Goal: Entertainment & Leisure: Consume media (video, audio)

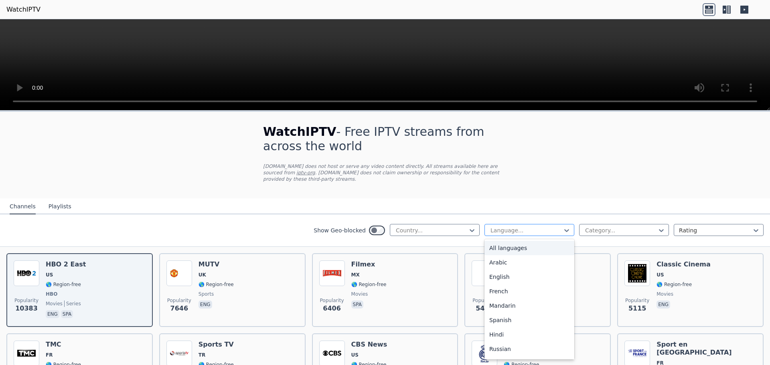
click at [504, 226] on div at bounding box center [525, 230] width 73 height 8
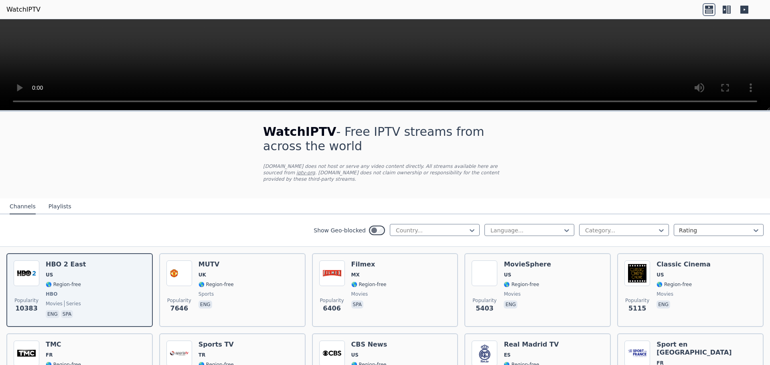
click at [594, 230] on div "Language... Category... Rating" at bounding box center [623, 230] width 279 height 13
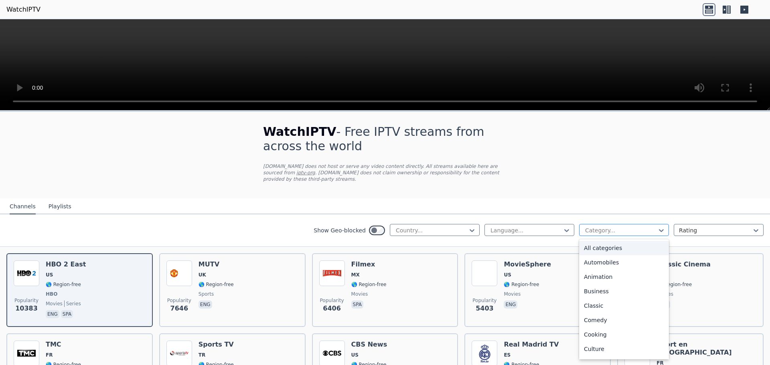
click at [600, 226] on div at bounding box center [620, 230] width 73 height 8
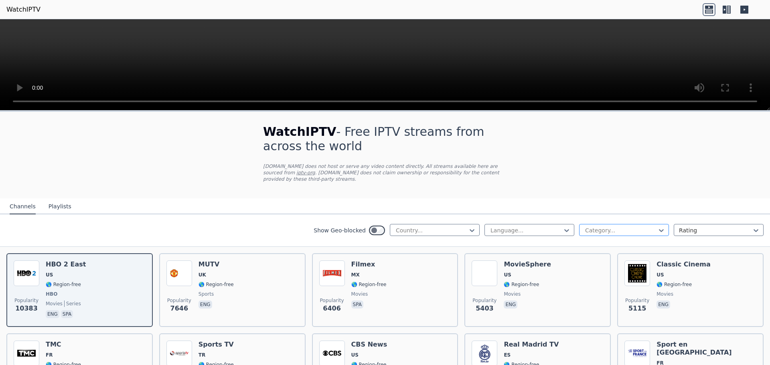
click at [600, 226] on div at bounding box center [620, 230] width 73 height 8
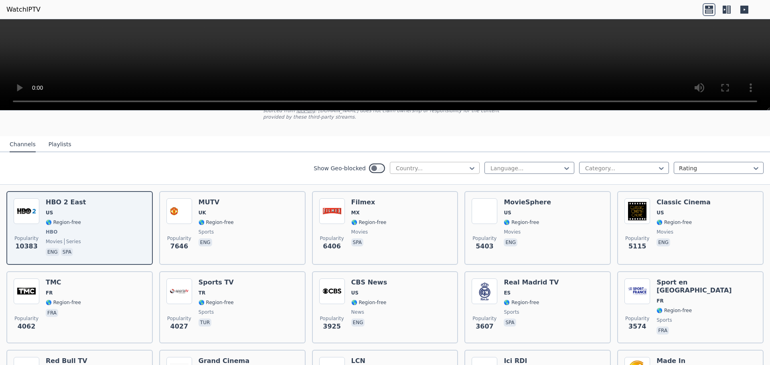
scroll to position [64, 0]
drag, startPoint x: 642, startPoint y: 151, endPoint x: 637, endPoint y: 165, distance: 14.7
click at [637, 165] on div "Show Geo-blocked Country... Language... Category... Rating" at bounding box center [385, 167] width 770 height 32
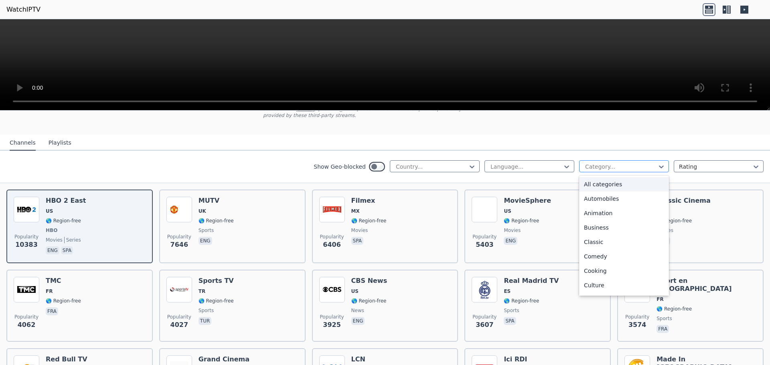
click at [637, 165] on div "Category..." at bounding box center [624, 166] width 90 height 12
click at [597, 251] on div "Sports" at bounding box center [624, 258] width 90 height 14
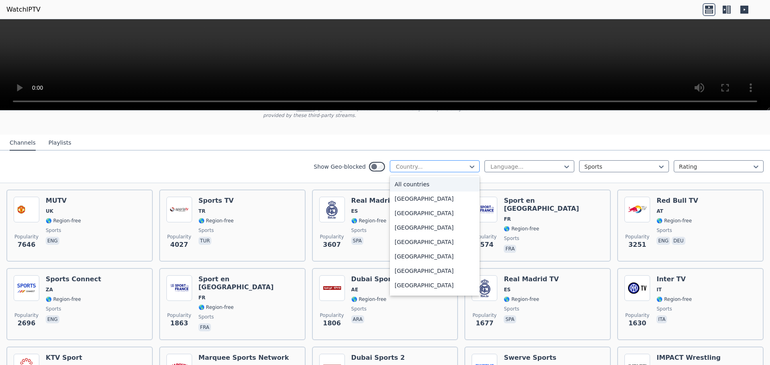
click at [451, 163] on div at bounding box center [431, 167] width 73 height 8
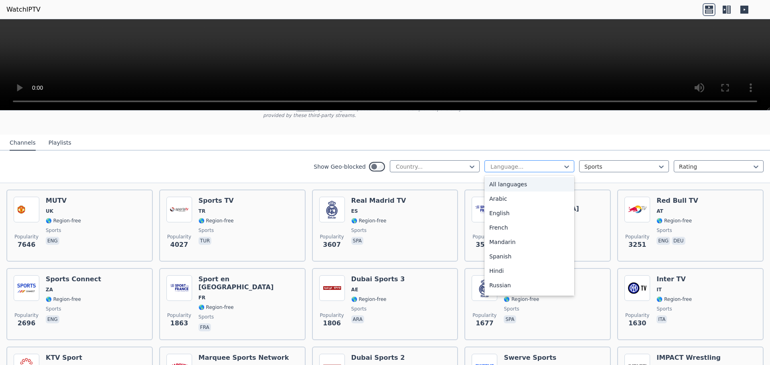
click at [514, 163] on div at bounding box center [525, 167] width 73 height 8
click at [508, 211] on div "English" at bounding box center [529, 213] width 90 height 14
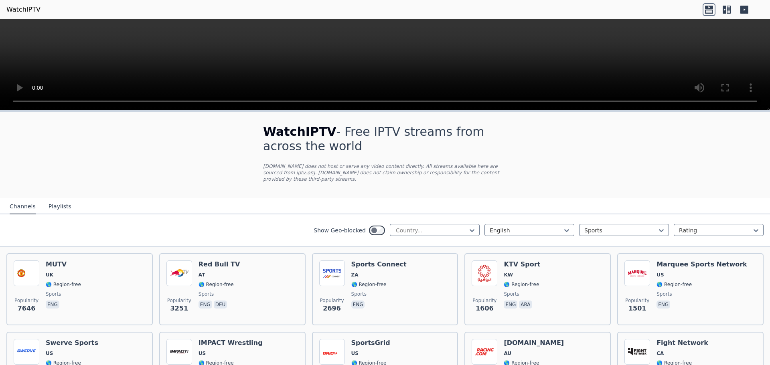
scroll to position [222, 0]
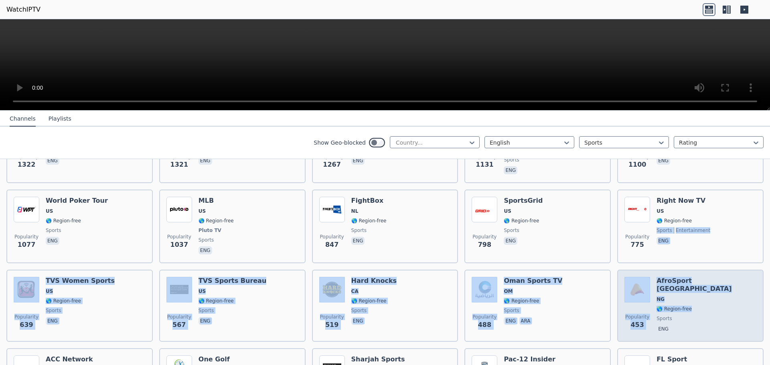
drag, startPoint x: 763, startPoint y: 218, endPoint x: 742, endPoint y: 298, distance: 83.3
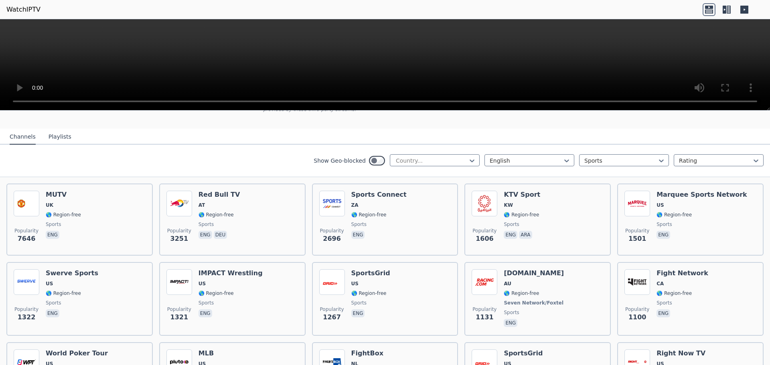
scroll to position [0, 0]
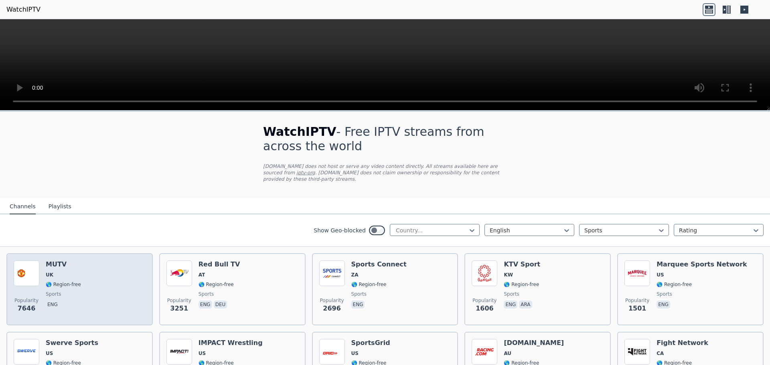
click at [80, 274] on div "Popularity 7646 MUTV UK 🌎 Region-free sports eng" at bounding box center [80, 290] width 132 height 58
click at [34, 266] on img at bounding box center [27, 274] width 26 height 26
click at [32, 266] on img at bounding box center [27, 274] width 26 height 26
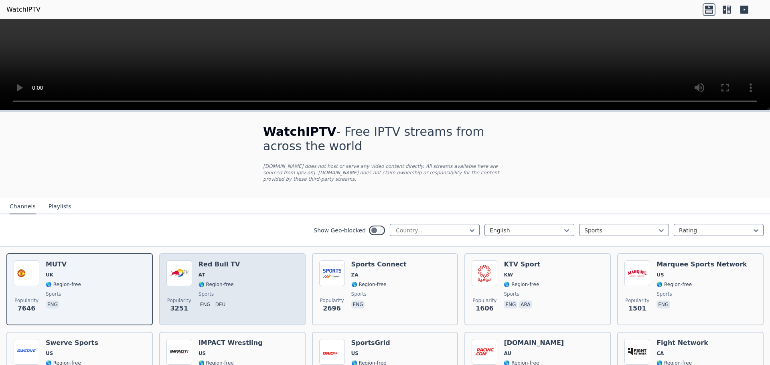
click at [224, 291] on span "sports" at bounding box center [219, 294] width 42 height 6
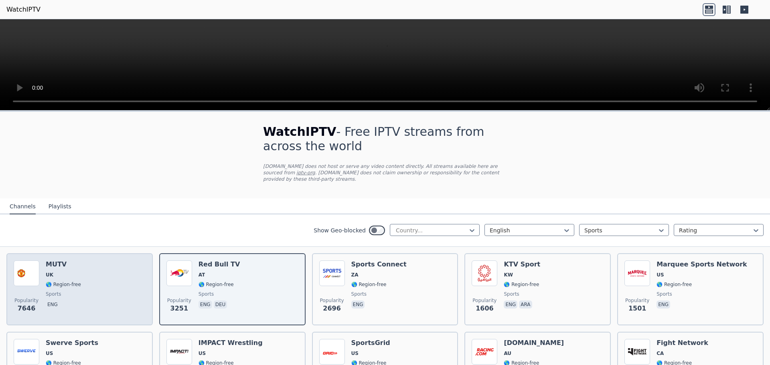
click at [106, 273] on div "Popularity 7646 MUTV UK 🌎 Region-free sports eng" at bounding box center [80, 290] width 132 height 58
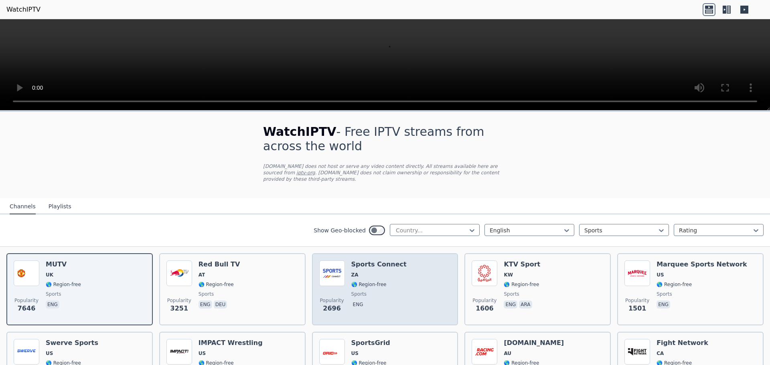
click at [403, 280] on div "Popularity 2696 Sports Connect ZA 🌎 Region-free sports eng" at bounding box center [385, 290] width 132 height 58
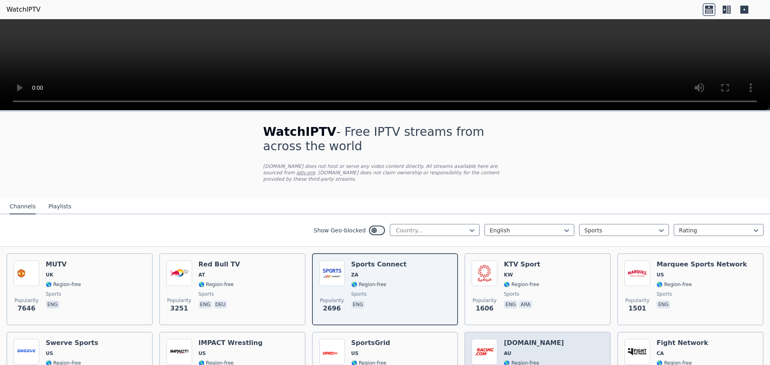
click at [517, 332] on div "Popularity 1131 [DOMAIN_NAME] AU 🌎 Region-free Seven Network/Foxtel sports eng" at bounding box center [537, 369] width 146 height 74
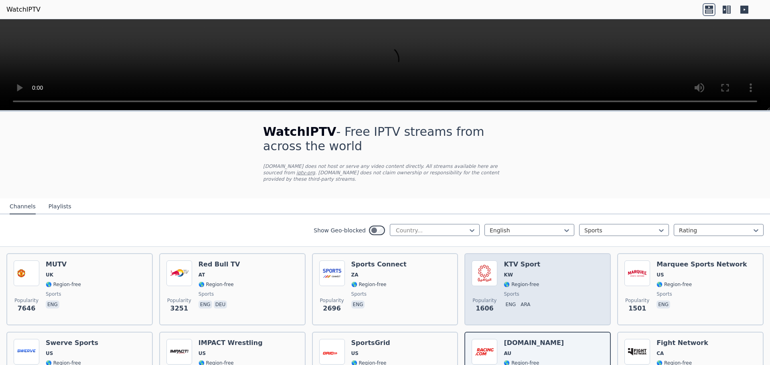
click at [535, 299] on div "Popularity 1606 KTV Sport KW 🌎 Region-free sports eng ara" at bounding box center [537, 290] width 132 height 58
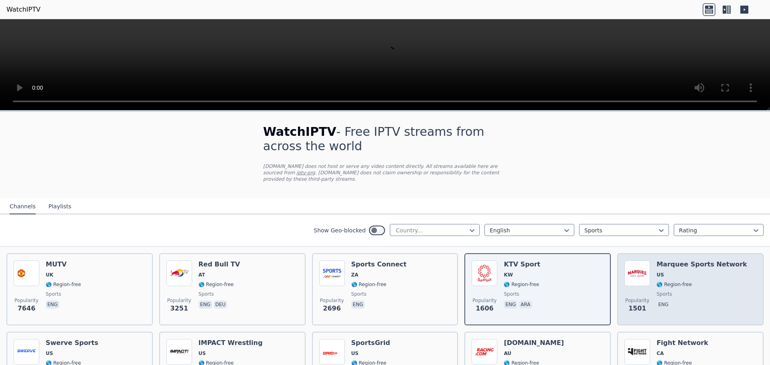
click at [617, 284] on div "Popularity 1501 Marquee Sports Network US 🌎 Region-free sports eng" at bounding box center [690, 289] width 146 height 72
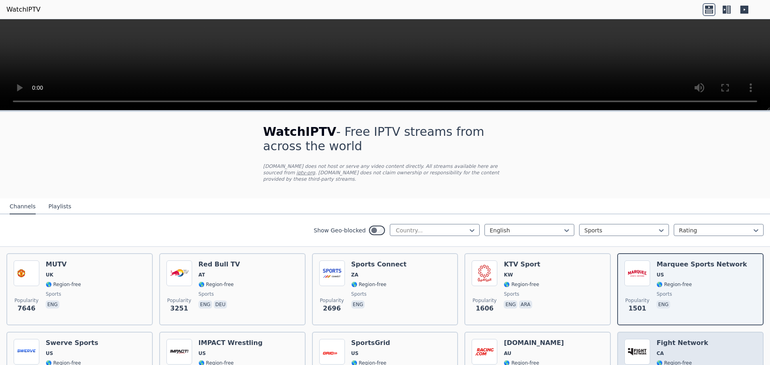
click at [629, 356] on img at bounding box center [637, 352] width 26 height 26
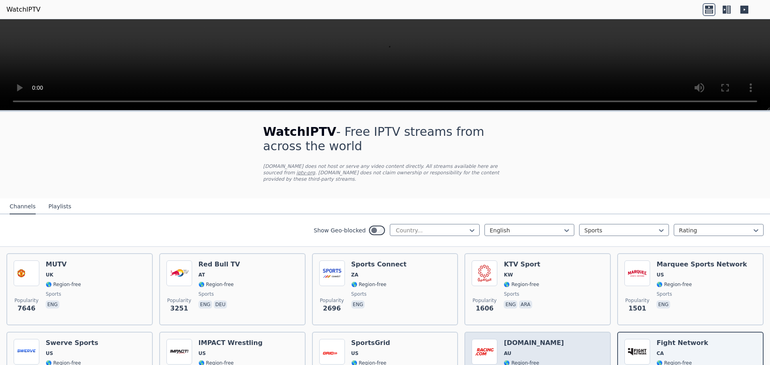
click at [505, 350] on span "AU" at bounding box center [507, 353] width 8 height 6
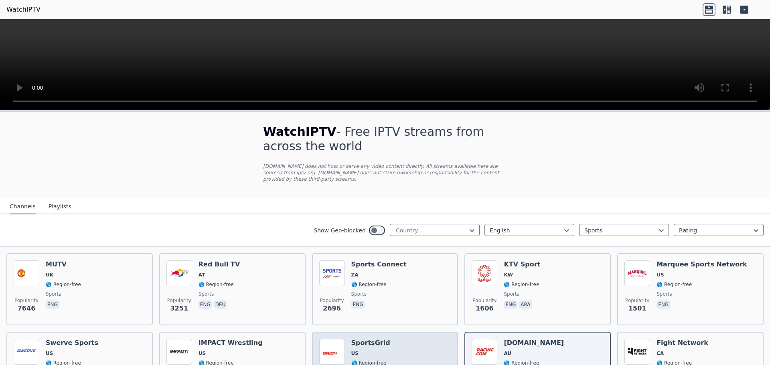
click at [407, 341] on div "Popularity 1267 SportsGrid US 🌎 Region-free sports eng" at bounding box center [385, 368] width 132 height 59
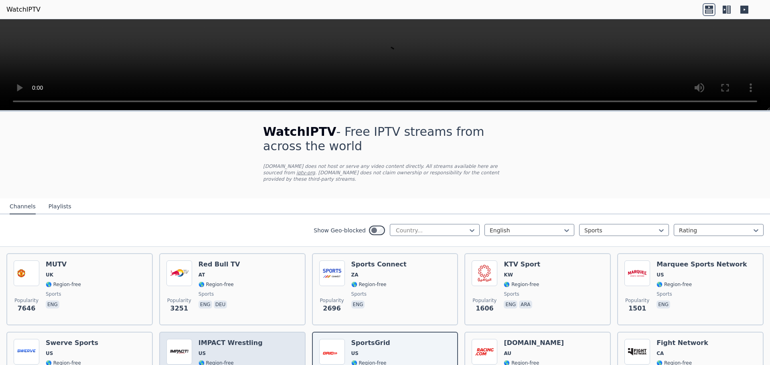
click at [282, 332] on div "Popularity 1321 IMPACT Wrestling US 🌎 Region-free sports eng" at bounding box center [232, 369] width 146 height 74
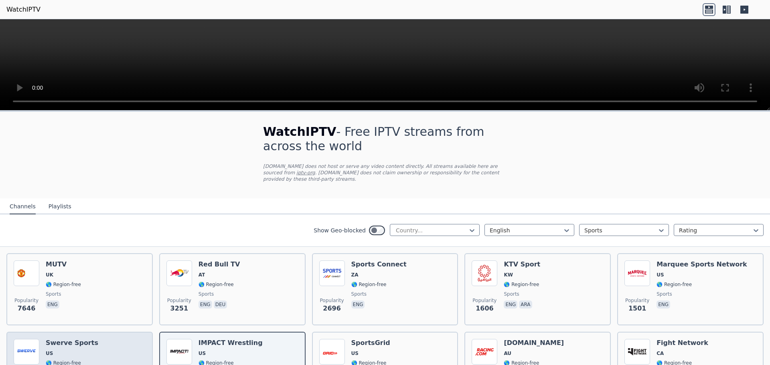
click at [111, 339] on div "Popularity 1322 Swerve Sports US 🌎 Region-free sports eng" at bounding box center [80, 368] width 132 height 59
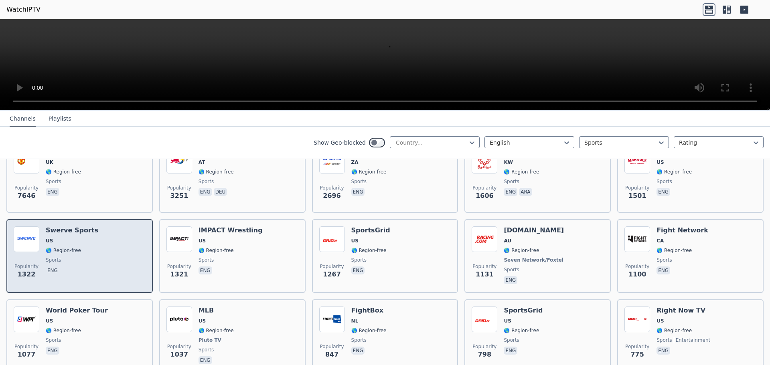
scroll to position [113, 0]
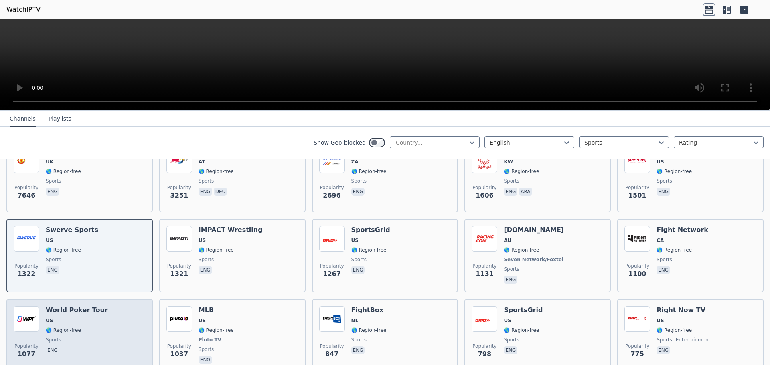
click at [113, 322] on div "Popularity 1077 World Poker Tour US 🌎 Region-free sports eng" at bounding box center [80, 335] width 132 height 59
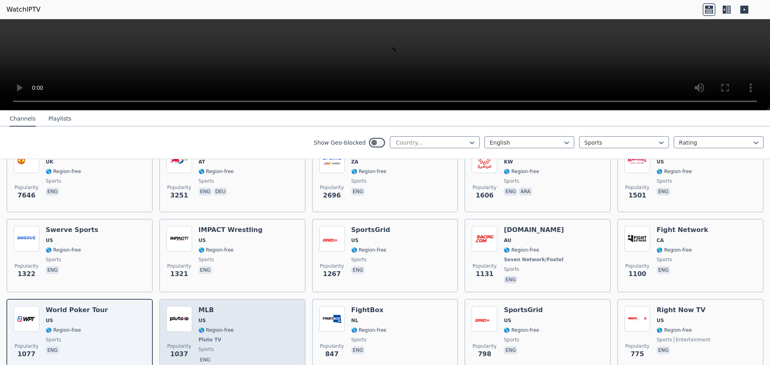
click at [213, 317] on span "US" at bounding box center [215, 320] width 35 height 6
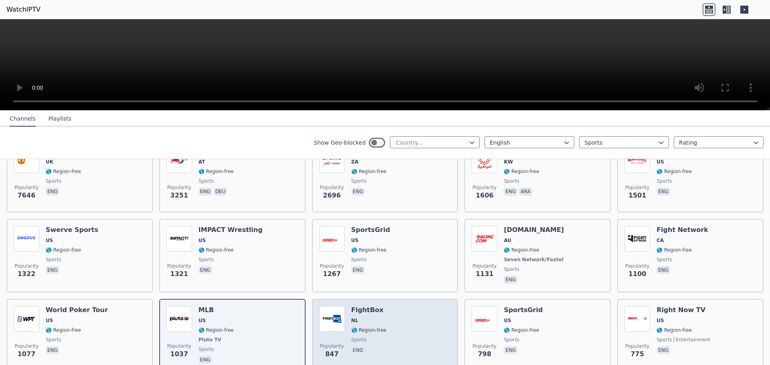
click at [371, 317] on span "NL" at bounding box center [368, 320] width 35 height 6
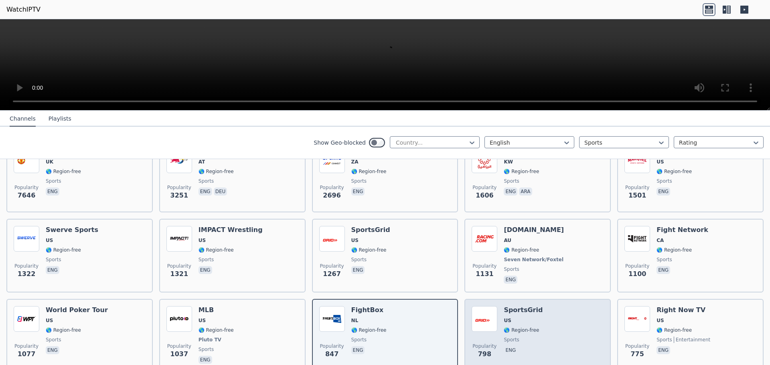
click at [554, 314] on div "Popularity 798 SportsGrid US 🌎 Region-free sports eng" at bounding box center [537, 335] width 132 height 59
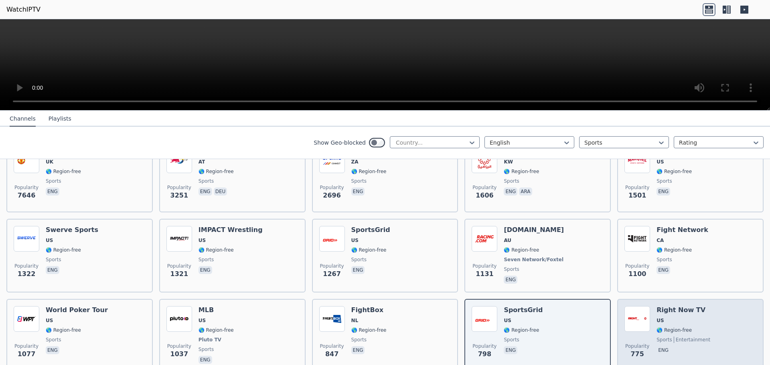
click at [663, 317] on span "US" at bounding box center [683, 320] width 54 height 6
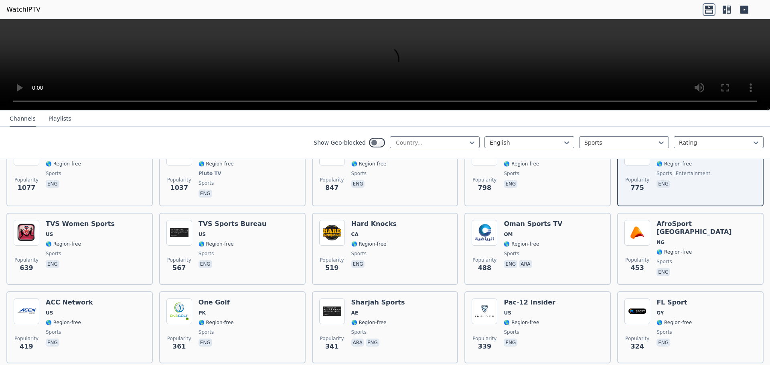
scroll to position [280, 0]
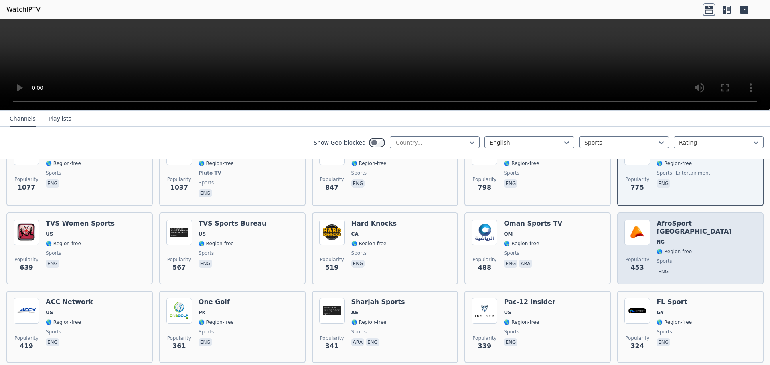
click at [700, 258] on span "sports" at bounding box center [706, 261] width 100 height 6
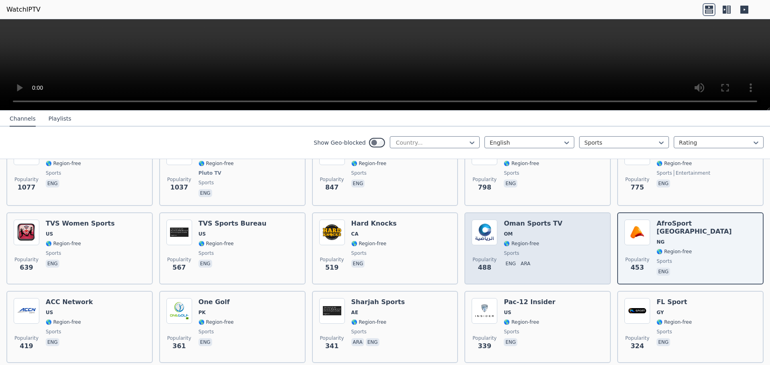
click at [551, 230] on div "Popularity 488 Oman Sports TV OM 🌎 Region-free sports eng ara" at bounding box center [537, 249] width 132 height 58
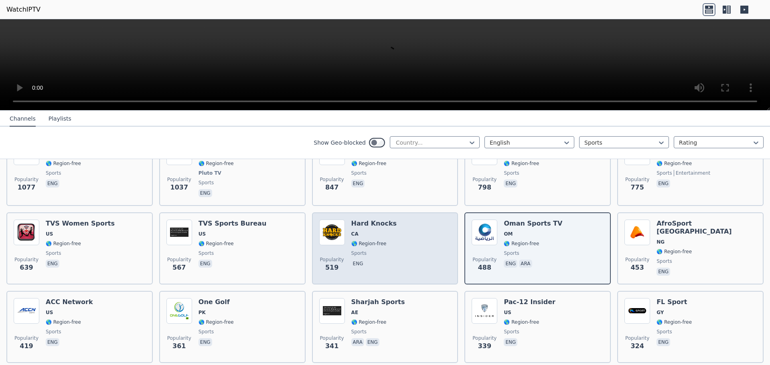
click at [396, 224] on div "Popularity 519 Hard Knocks CA 🌎 Region-free sports eng" at bounding box center [385, 249] width 132 height 58
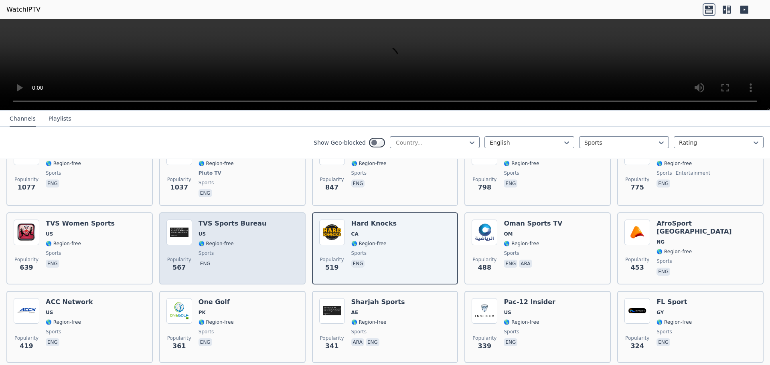
click at [238, 241] on span "🌎 Region-free" at bounding box center [232, 244] width 68 height 6
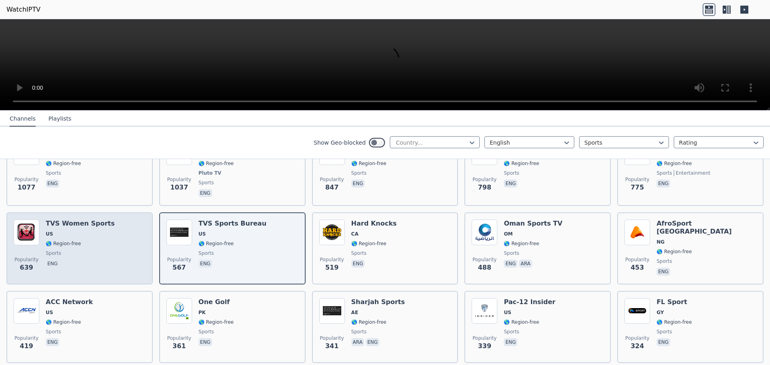
click at [120, 234] on div "Popularity 639 TVS Women Sports US 🌎 Region-free sports eng" at bounding box center [80, 249] width 132 height 58
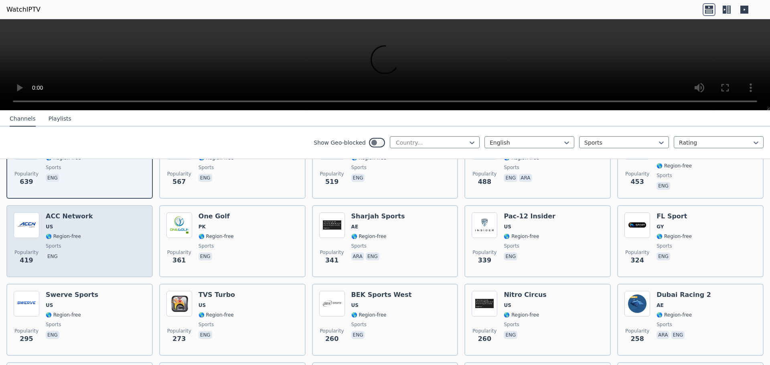
scroll to position [370, 0]
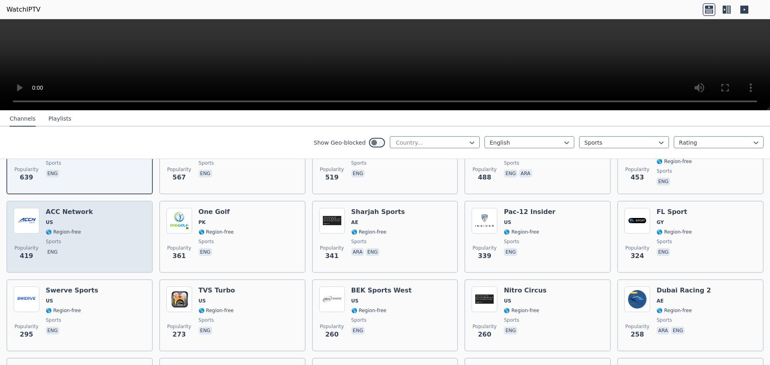
click at [103, 247] on div "Popularity 419 ACC Network US 🌎 Region-free sports eng" at bounding box center [80, 237] width 132 height 58
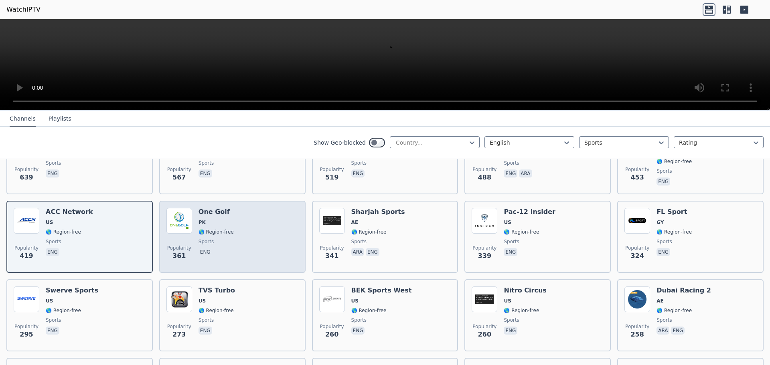
click at [200, 249] on p "eng" at bounding box center [205, 252] width 14 height 8
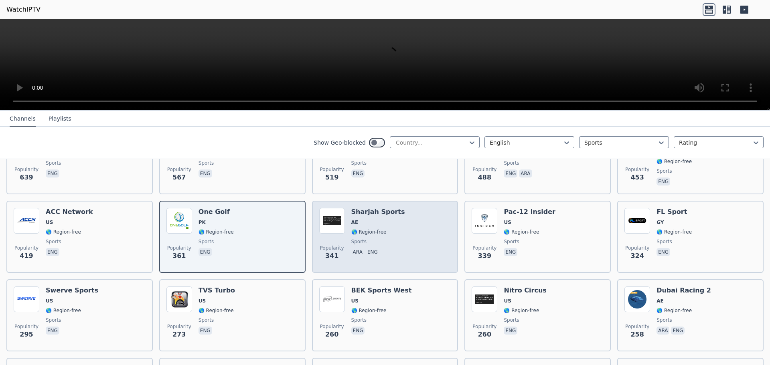
click at [357, 229] on span "🌎 Region-free" at bounding box center [368, 232] width 35 height 6
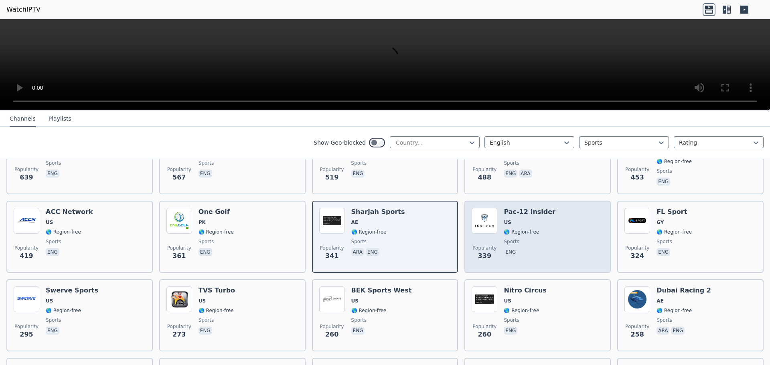
click at [513, 229] on span "🌎 Region-free" at bounding box center [520, 232] width 35 height 6
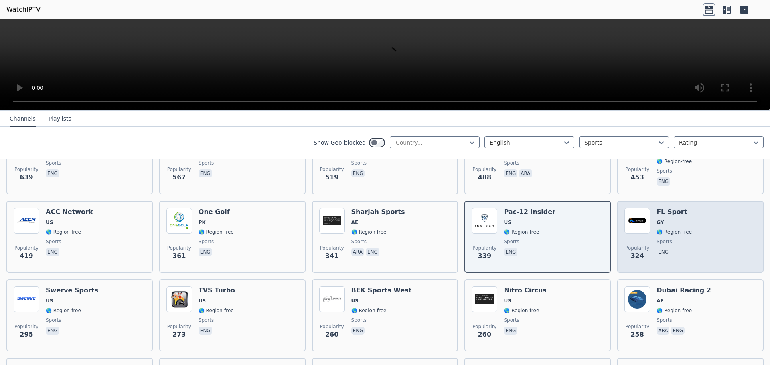
click at [646, 226] on div "Popularity 324 FL Sport GY 🌎 Region-free sports eng" at bounding box center [690, 237] width 132 height 58
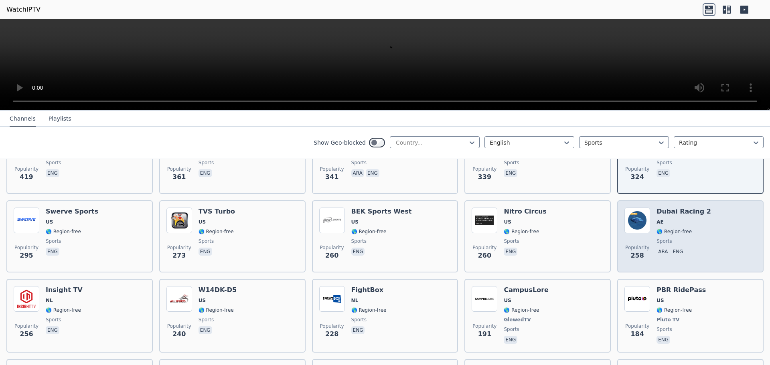
scroll to position [449, 0]
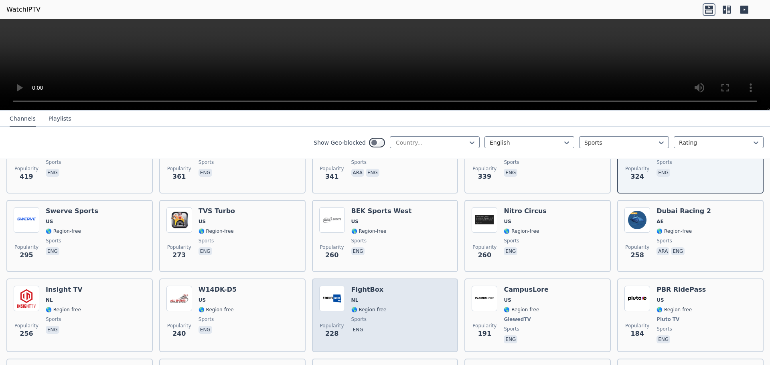
click at [369, 326] on span "eng" at bounding box center [368, 331] width 35 height 10
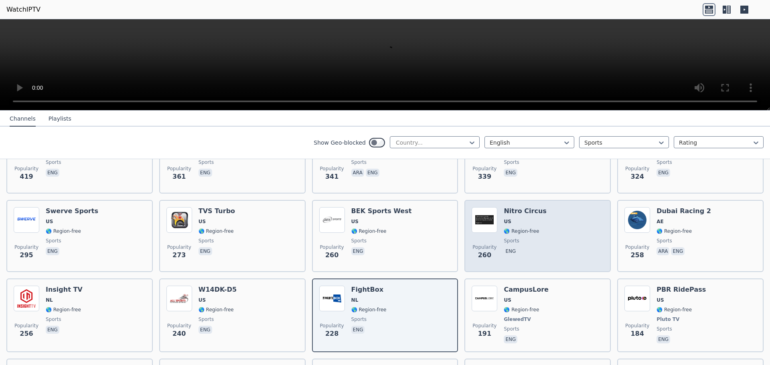
click at [530, 247] on span "eng" at bounding box center [524, 252] width 43 height 10
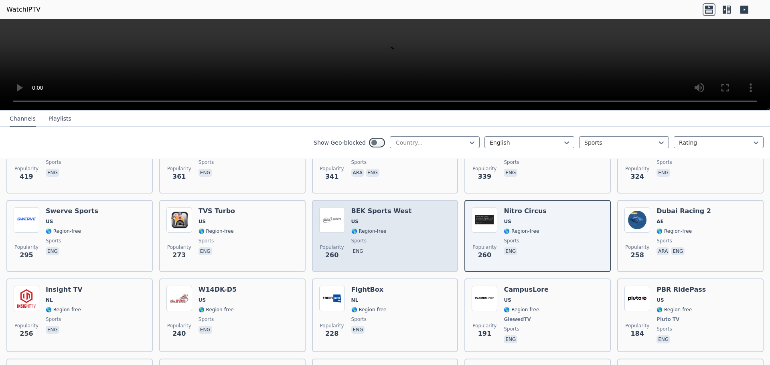
click at [375, 228] on span "🌎 Region-free" at bounding box center [368, 231] width 35 height 6
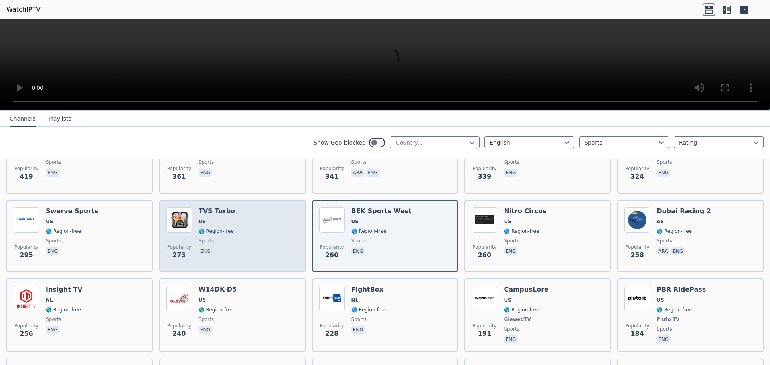
click at [228, 238] on span "sports" at bounding box center [216, 241] width 36 height 6
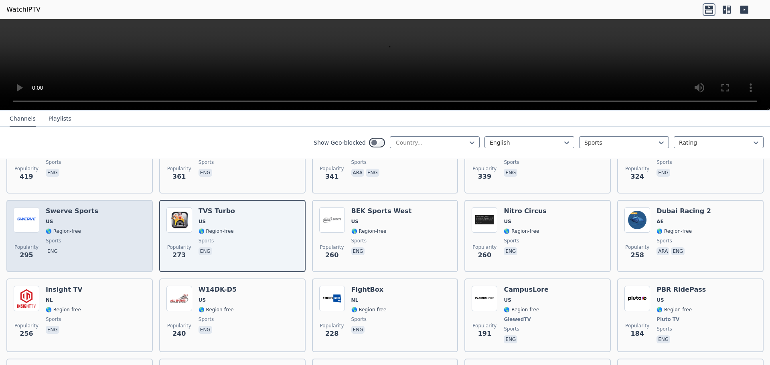
click at [101, 242] on div "Popularity 295 Swerve Sports US 🌎 Region-free sports eng" at bounding box center [80, 236] width 132 height 58
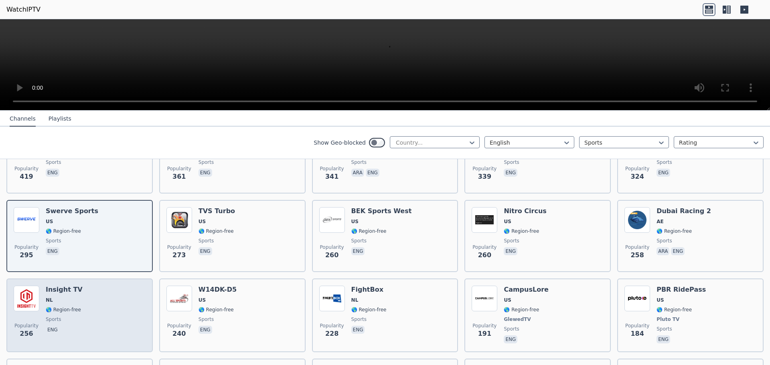
click at [86, 294] on div "Popularity 256 Insight TV NL 🌎 Region-free sports eng" at bounding box center [80, 315] width 132 height 59
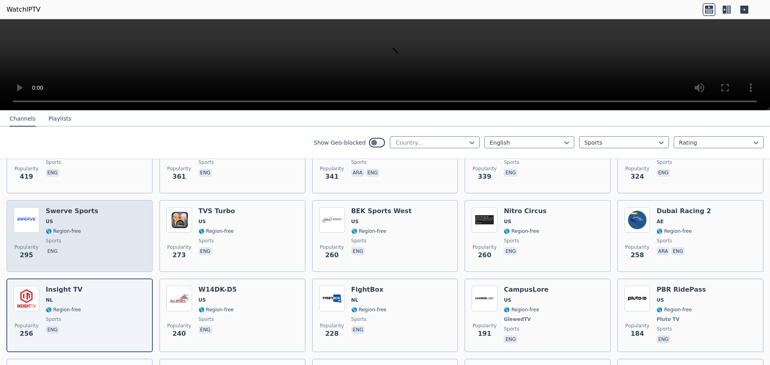
click at [99, 228] on div "Popularity 295 Swerve Sports US 🌎 Region-free sports eng" at bounding box center [80, 236] width 132 height 58
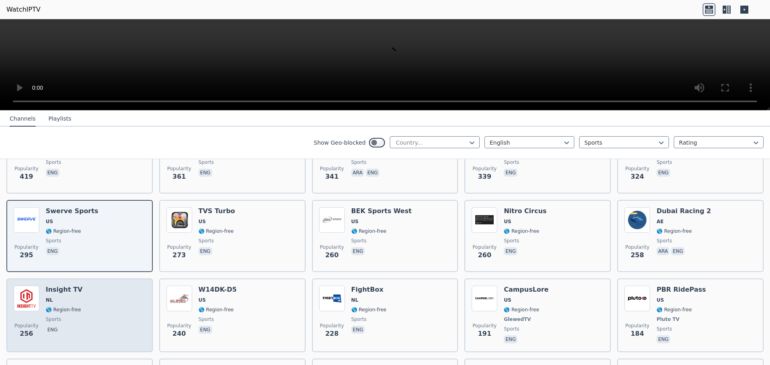
click at [90, 312] on div "Popularity 256 Insight TV NL 🌎 Region-free sports eng" at bounding box center [80, 315] width 132 height 59
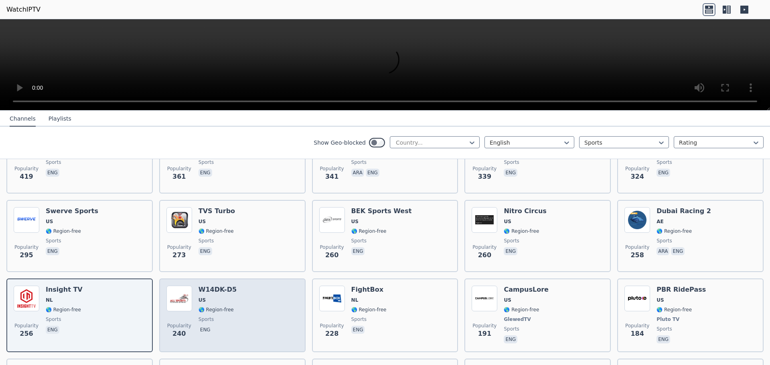
click at [198, 316] on div "W14DK-D5 US 🌎 Region-free sports eng" at bounding box center [217, 315] width 38 height 59
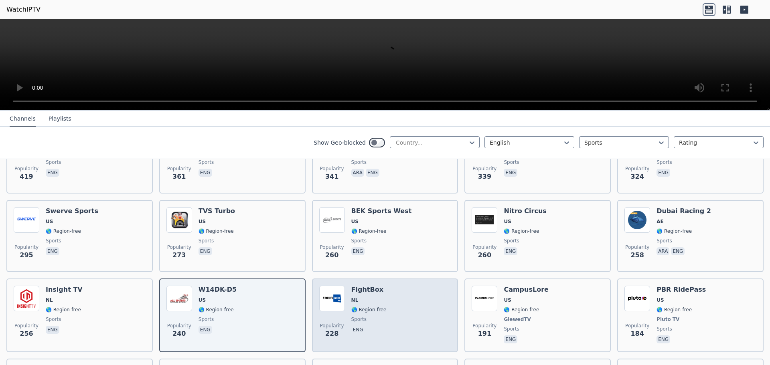
click at [384, 314] on div "Popularity 228 FightBox NL 🌎 Region-free sports eng" at bounding box center [385, 315] width 132 height 59
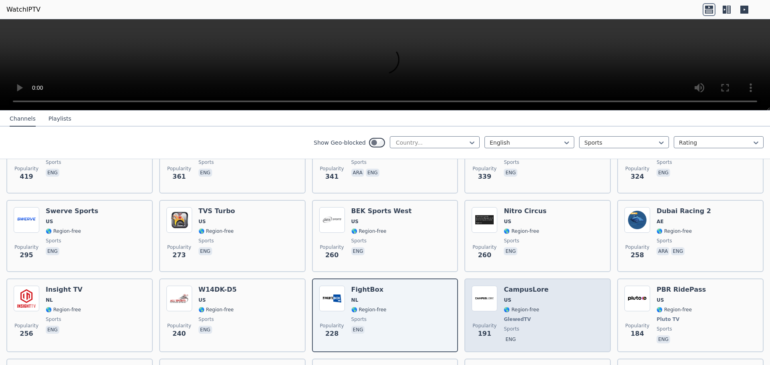
click at [524, 316] on span "GlewedTV" at bounding box center [525, 319] width 45 height 6
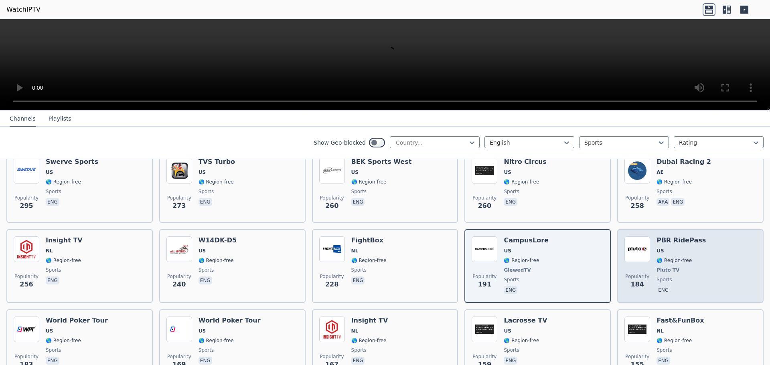
scroll to position [501, 0]
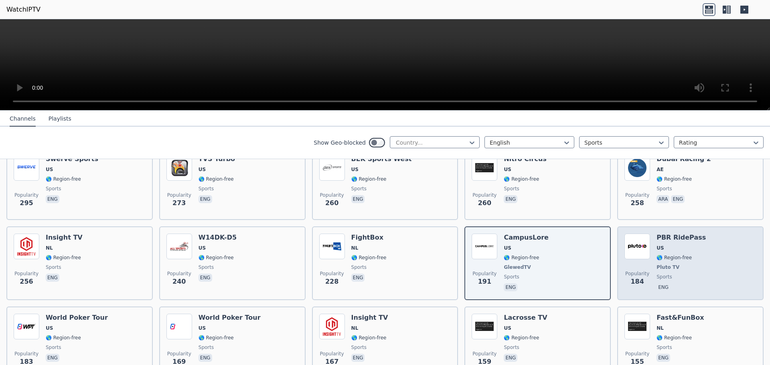
click at [699, 262] on div "Popularity 184 PBR RidePass US 🌎 Region-free Pluto TV sports eng" at bounding box center [690, 263] width 132 height 59
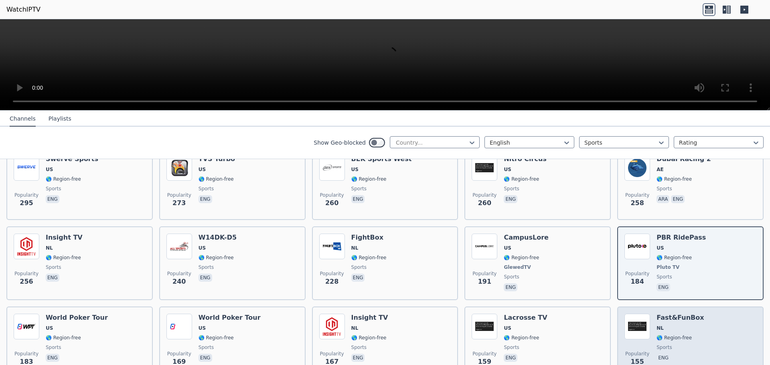
click at [645, 319] on img at bounding box center [637, 327] width 26 height 26
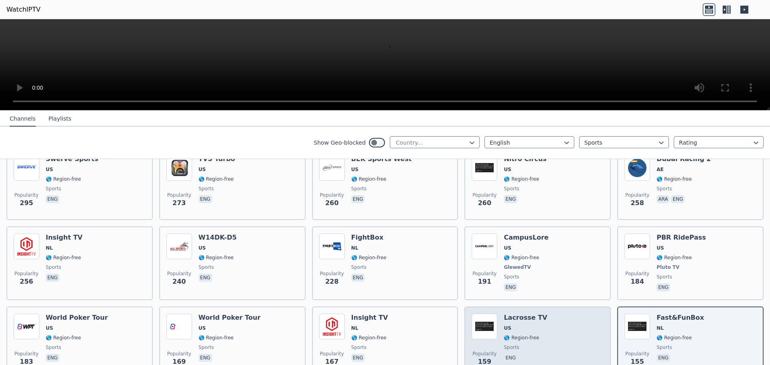
click at [542, 326] on div "Popularity 159 Lacrosse TV US 🌎 Region-free sports eng" at bounding box center [537, 343] width 132 height 58
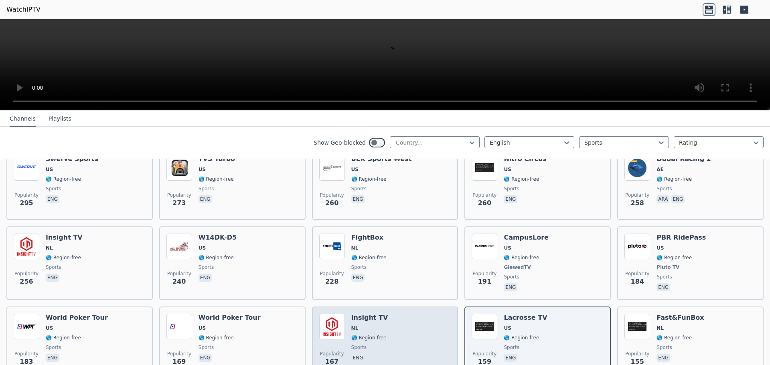
click at [413, 317] on div "Popularity 167 Insight TV NL 🌎 Region-free sports eng" at bounding box center [385, 343] width 132 height 58
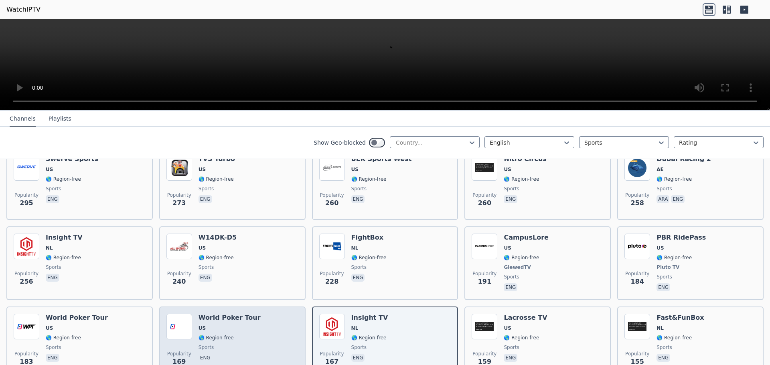
click at [248, 323] on div "Popularity 169 World Poker Tour US 🌎 Region-free sports eng" at bounding box center [232, 343] width 132 height 58
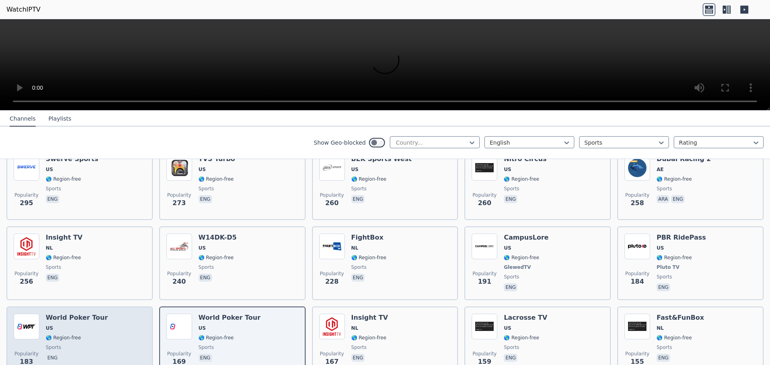
click at [111, 326] on div "Popularity 183 World Poker Tour US 🌎 Region-free sports eng" at bounding box center [80, 343] width 132 height 58
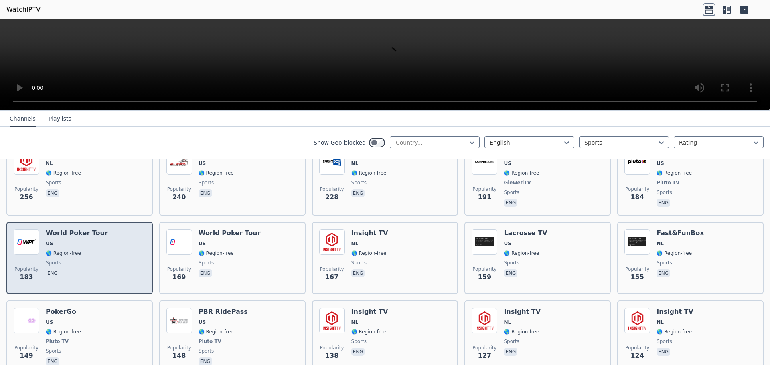
scroll to position [586, 0]
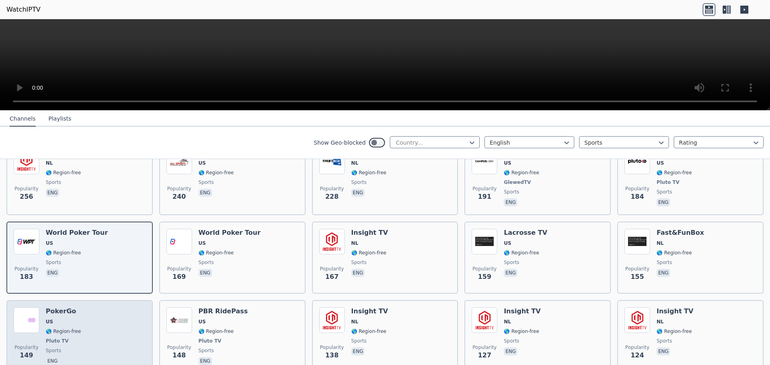
click at [100, 321] on div "Popularity 149 PokerGo US 🌎 Region-free Pluto TV sports eng" at bounding box center [80, 336] width 132 height 59
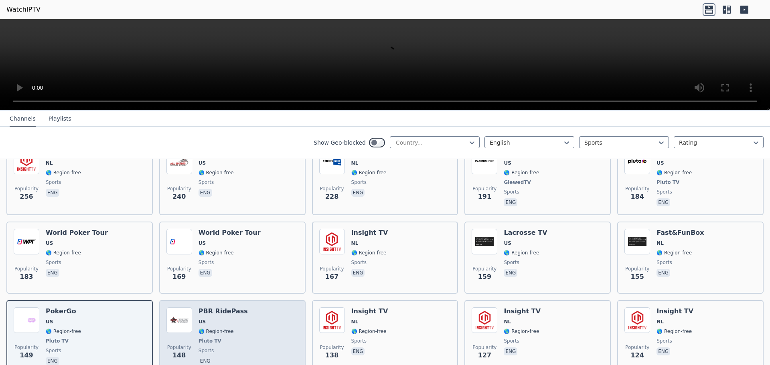
click at [231, 319] on span "US" at bounding box center [222, 322] width 49 height 6
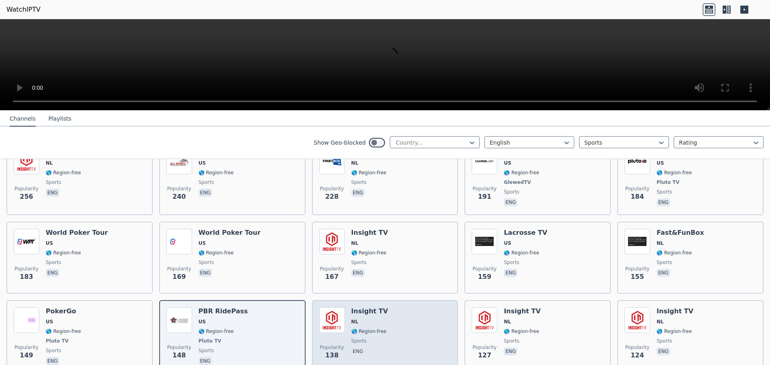
click at [333, 317] on img at bounding box center [332, 320] width 26 height 26
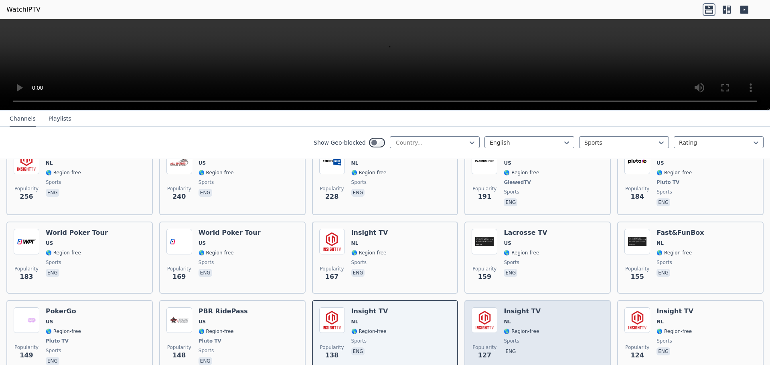
click at [477, 315] on img at bounding box center [484, 320] width 26 height 26
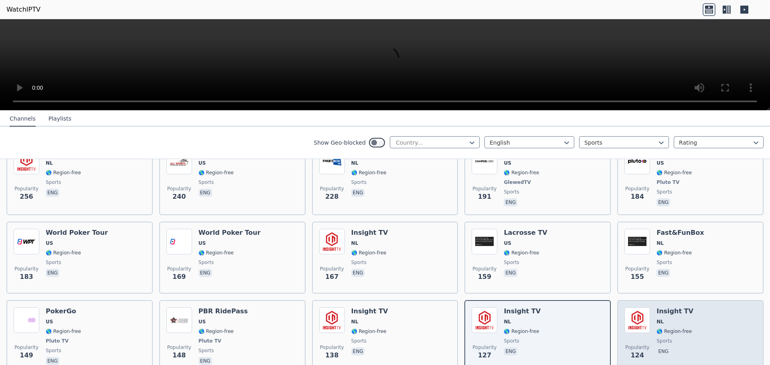
click at [643, 340] on span "Popularity 124" at bounding box center [637, 353] width 26 height 26
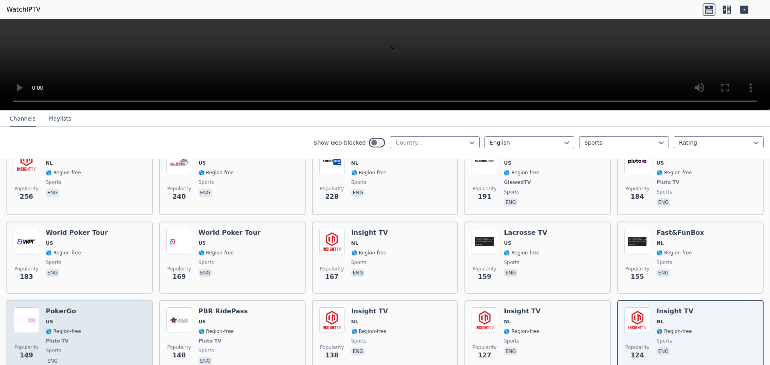
click at [56, 319] on span "US" at bounding box center [63, 322] width 35 height 6
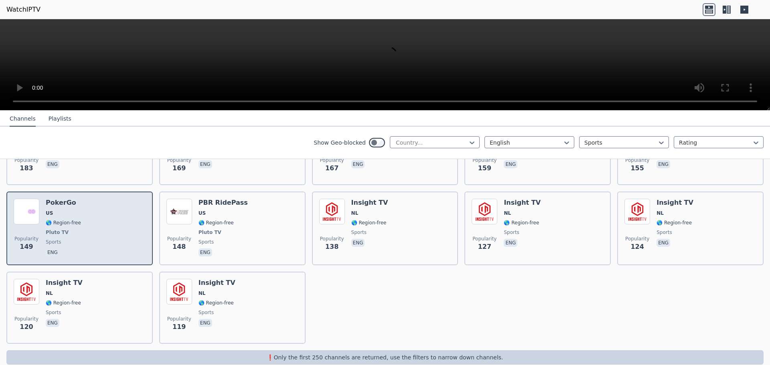
scroll to position [698, 0]
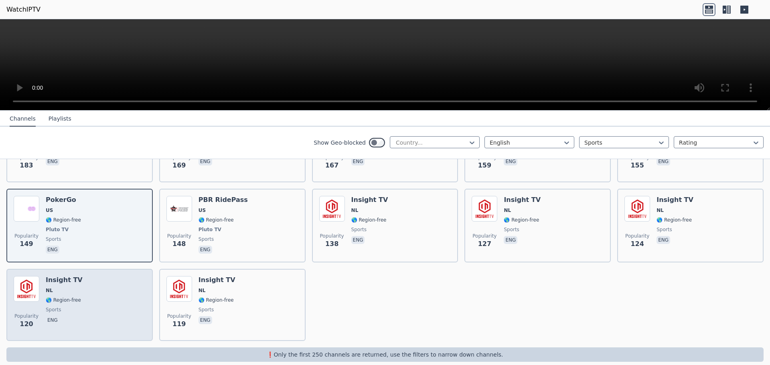
click at [72, 307] on span "sports" at bounding box center [64, 310] width 37 height 6
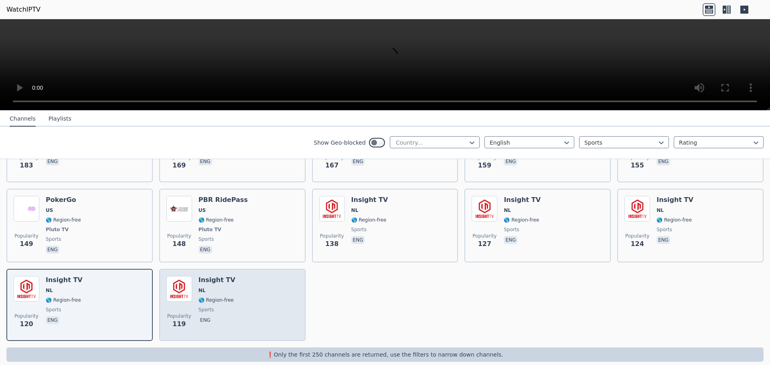
click at [166, 297] on div "Popularity 119" at bounding box center [179, 305] width 26 height 58
